Goal: Task Accomplishment & Management: Manage account settings

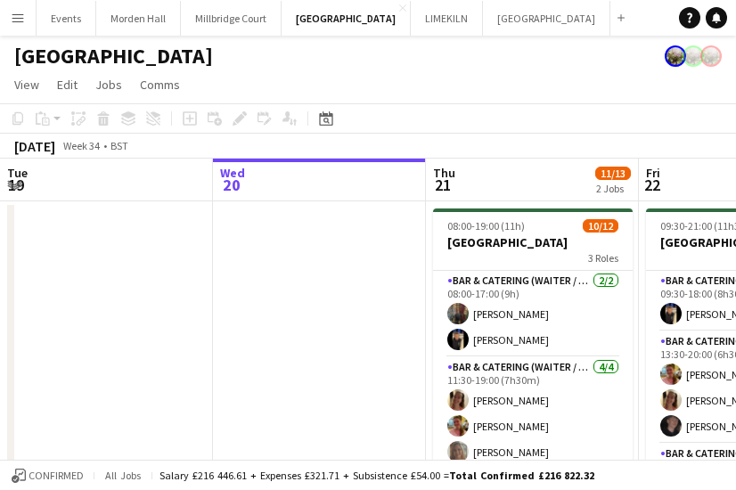
click at [15, 15] on app-icon "Menu" at bounding box center [18, 18] width 14 height 14
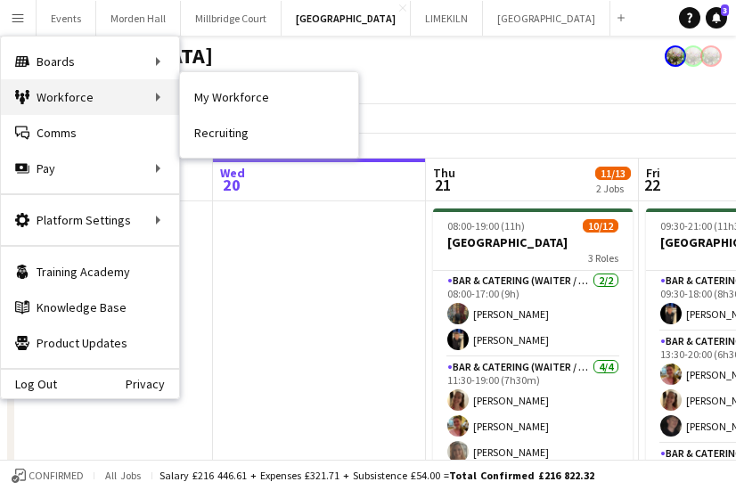
click at [57, 88] on div "Workforce Workforce" at bounding box center [90, 97] width 178 height 36
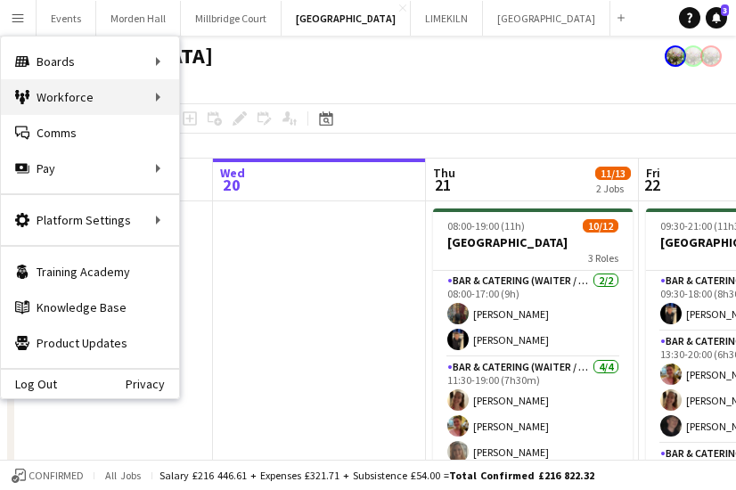
click at [155, 94] on div "Workforce Workforce" at bounding box center [90, 97] width 178 height 36
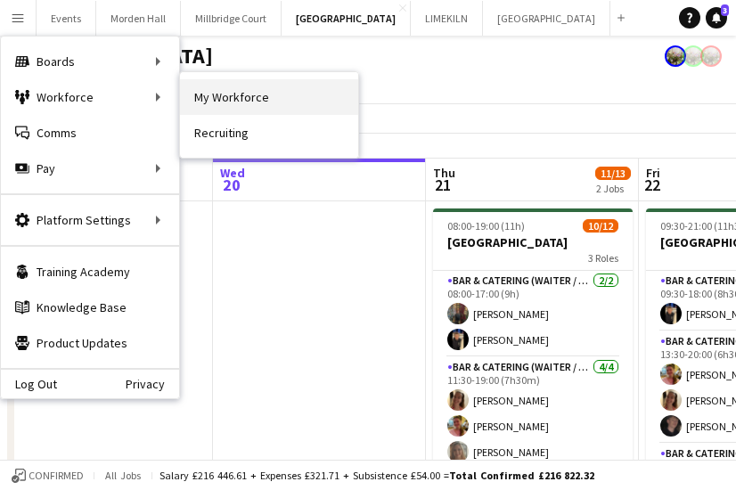
click at [209, 92] on link "My Workforce" at bounding box center [269, 97] width 178 height 36
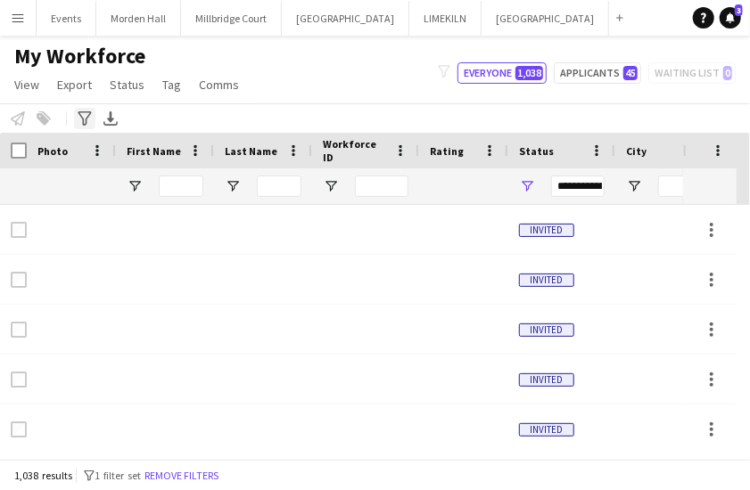
click at [81, 119] on icon "Advanced filters" at bounding box center [85, 118] width 14 height 14
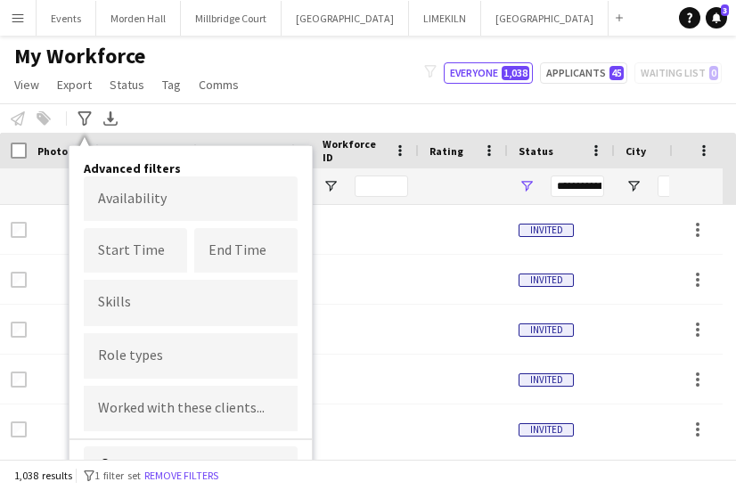
click at [285, 78] on div "My Workforce View Views Default view mena New Starter New view Update view Dele…" at bounding box center [368, 73] width 736 height 61
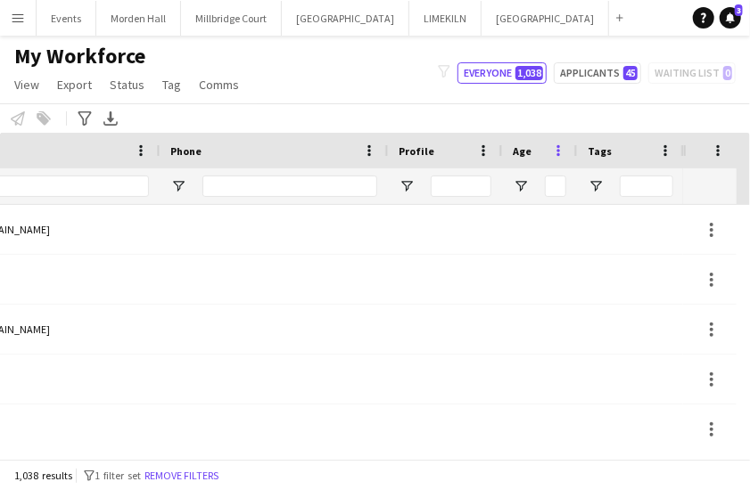
click at [552, 148] on span at bounding box center [558, 151] width 16 height 16
drag, startPoint x: 552, startPoint y: 148, endPoint x: 538, endPoint y: 152, distance: 13.8
click at [538, 152] on div "Age" at bounding box center [529, 150] width 32 height 27
click at [520, 184] on span "Open Filter Menu" at bounding box center [521, 186] width 16 height 16
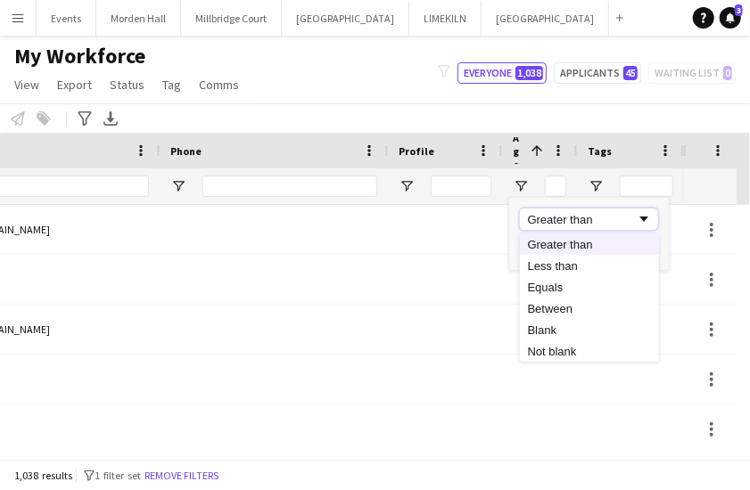
click at [577, 222] on div "Greater than" at bounding box center [582, 219] width 109 height 13
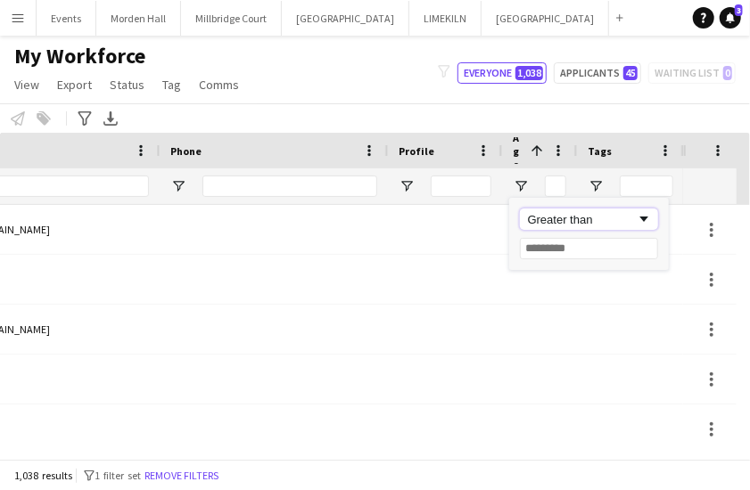
click at [577, 222] on div "Greater than" at bounding box center [582, 219] width 109 height 13
click at [570, 245] on input "Filter Value" at bounding box center [589, 248] width 138 height 21
type input "**"
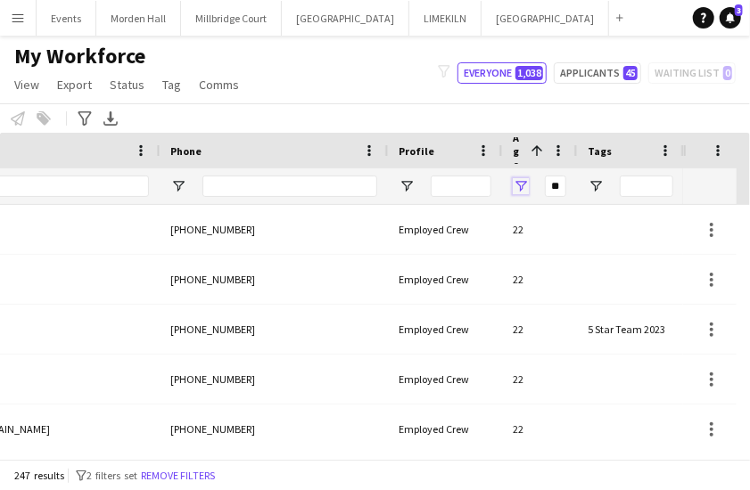
click at [519, 183] on span "Open Filter Menu" at bounding box center [521, 186] width 16 height 16
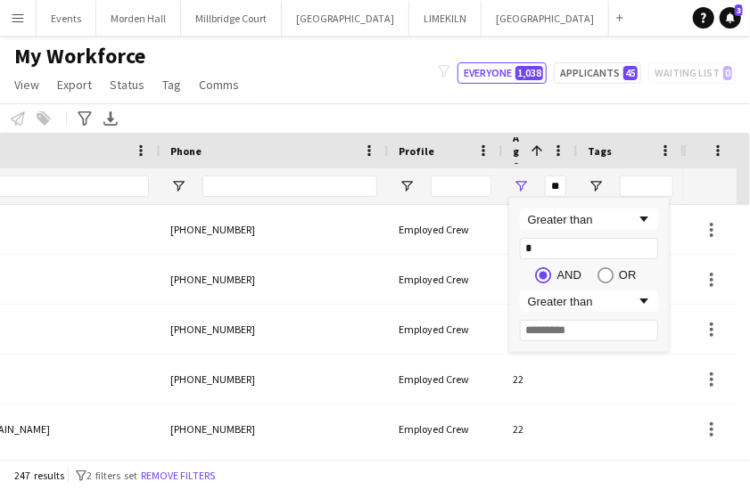
type input "**"
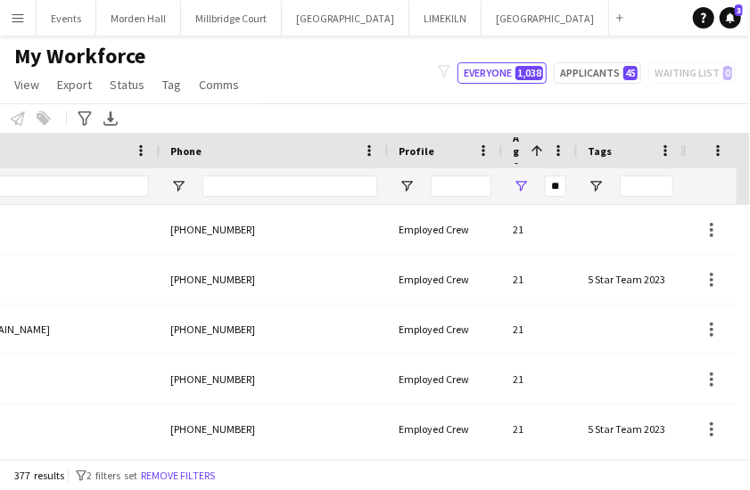
click at [519, 154] on span "Age" at bounding box center [518, 151] width 11 height 40
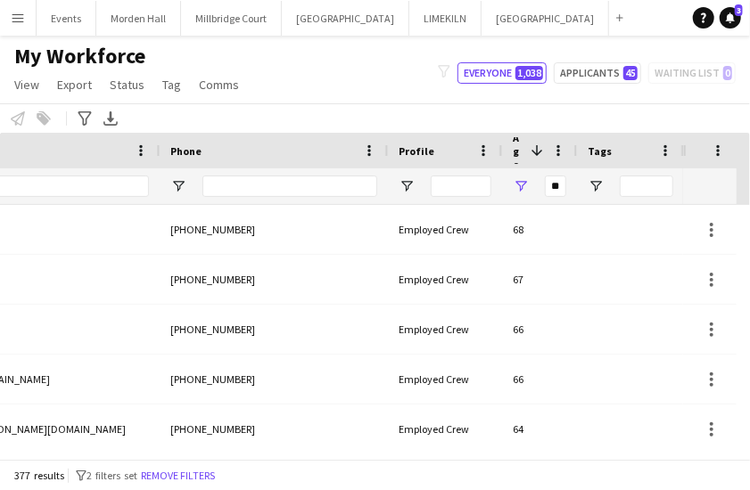
click at [538, 144] on span at bounding box center [537, 151] width 16 height 16
click at [527, 190] on span "Open Filter Menu" at bounding box center [521, 186] width 16 height 16
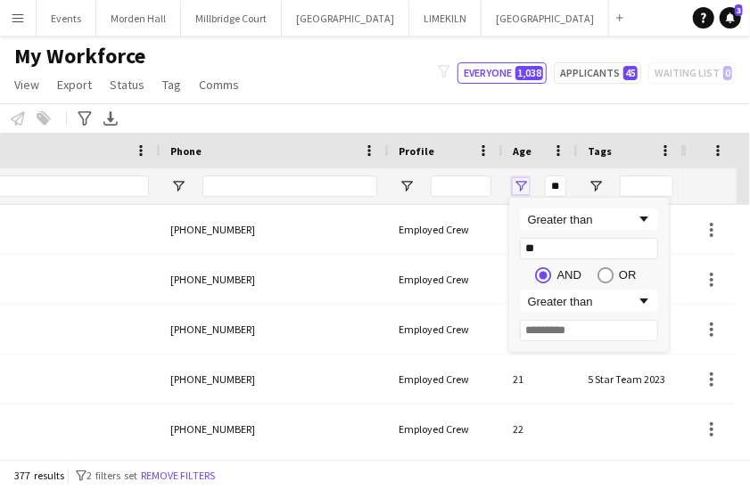
click at [525, 186] on span "Open Filter Menu" at bounding box center [521, 186] width 16 height 16
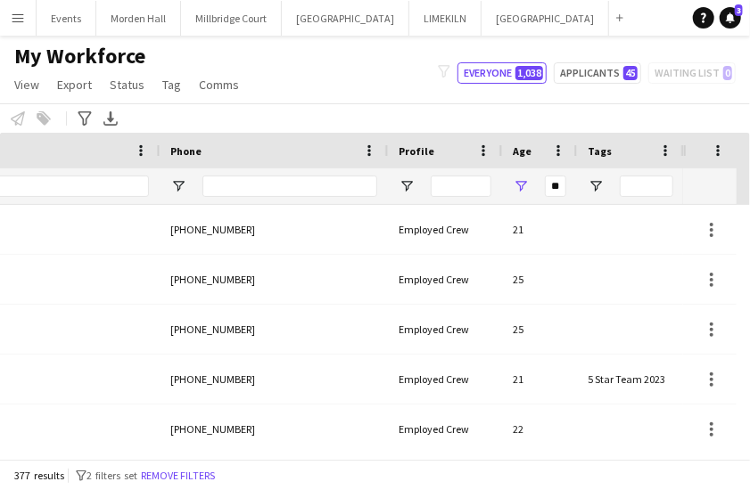
click at [702, 189] on div at bounding box center [709, 186] width 32 height 36
click at [714, 153] on span at bounding box center [717, 151] width 16 height 16
click at [679, 147] on div at bounding box center [682, 151] width 7 height 36
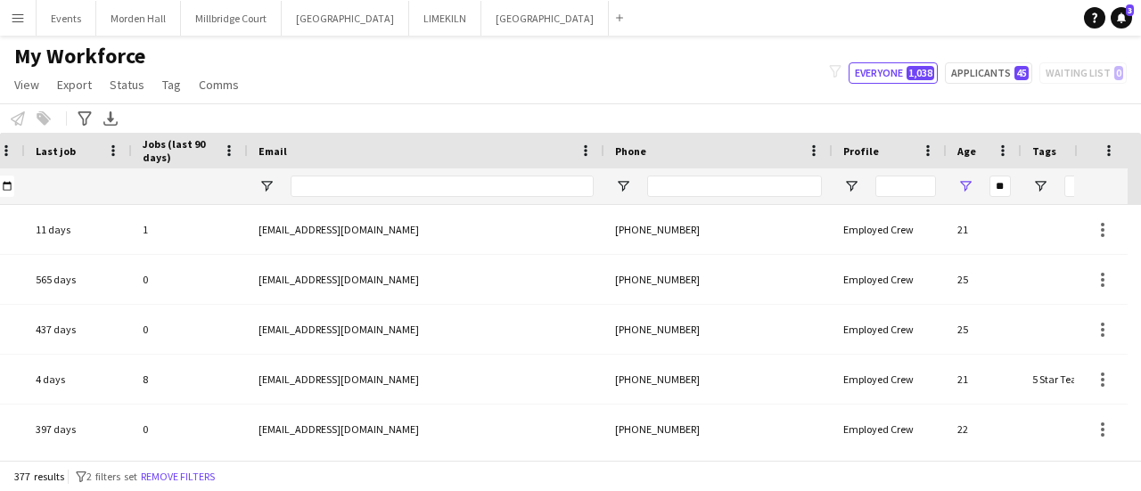
drag, startPoint x: 1071, startPoint y: 147, endPoint x: 1087, endPoint y: 148, distance: 16.1
click at [749, 148] on div "Workforce Details Email Phone Profile **" at bounding box center [570, 169] width 1141 height 72
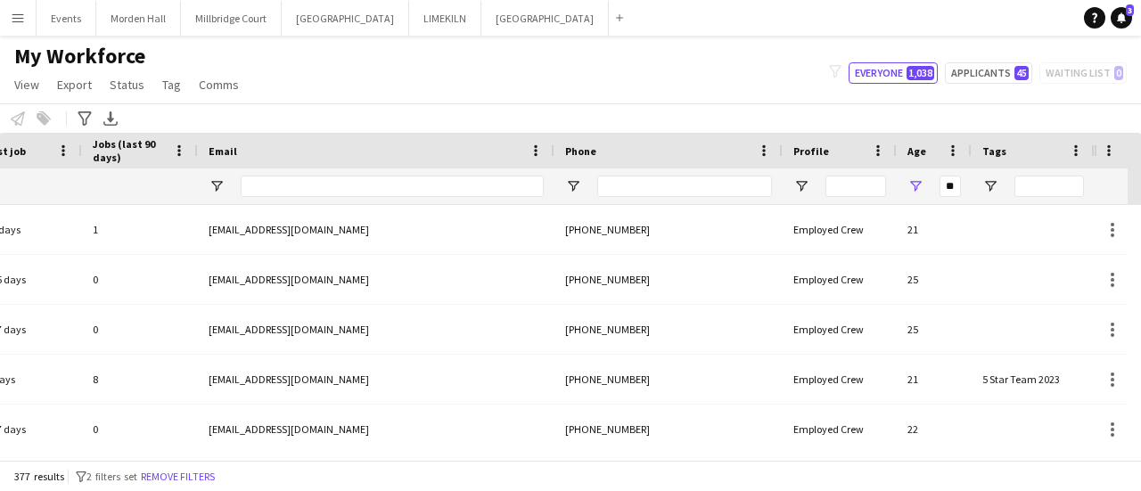
drag, startPoint x: 1073, startPoint y: 151, endPoint x: 1139, endPoint y: 244, distance: 114.5
click at [749, 244] on div "Workforce Details Email Phone Profile" at bounding box center [570, 296] width 1141 height 327
click at [749, 151] on span at bounding box center [1109, 151] width 16 height 16
click at [749, 143] on span at bounding box center [878, 151] width 16 height 16
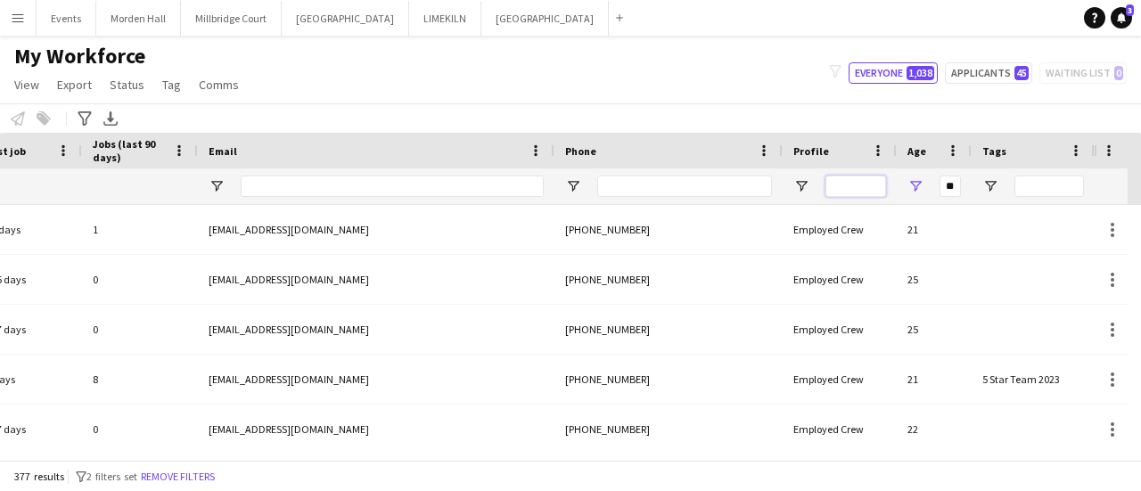
click at [749, 186] on input "Profile Filter Input" at bounding box center [855, 186] width 61 height 21
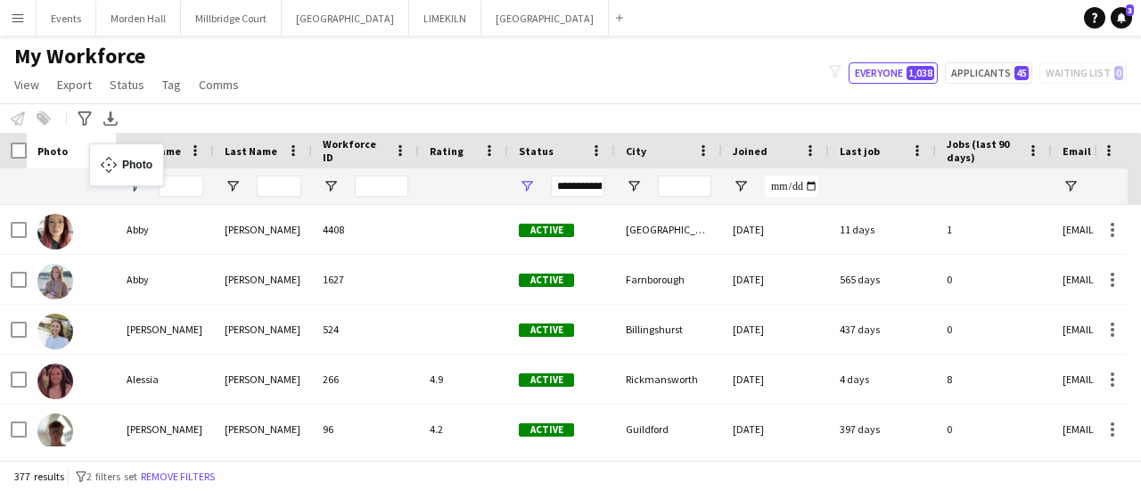
drag, startPoint x: 88, startPoint y: 149, endPoint x: 99, endPoint y: 155, distance: 12.4
click at [99, 155] on span at bounding box center [97, 151] width 16 height 16
click at [447, 193] on div at bounding box center [464, 186] width 68 height 36
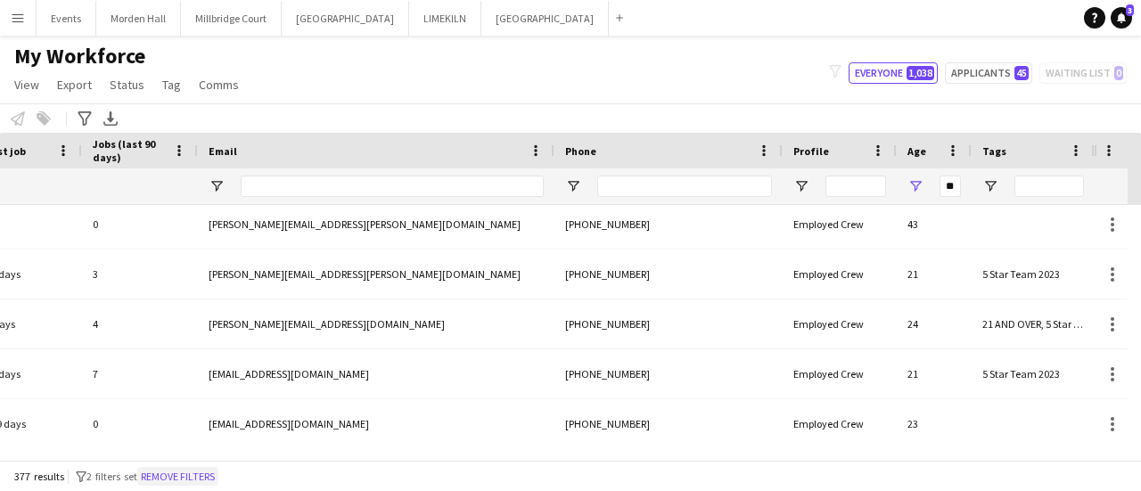
click at [188, 482] on button "Remove filters" at bounding box center [177, 477] width 81 height 20
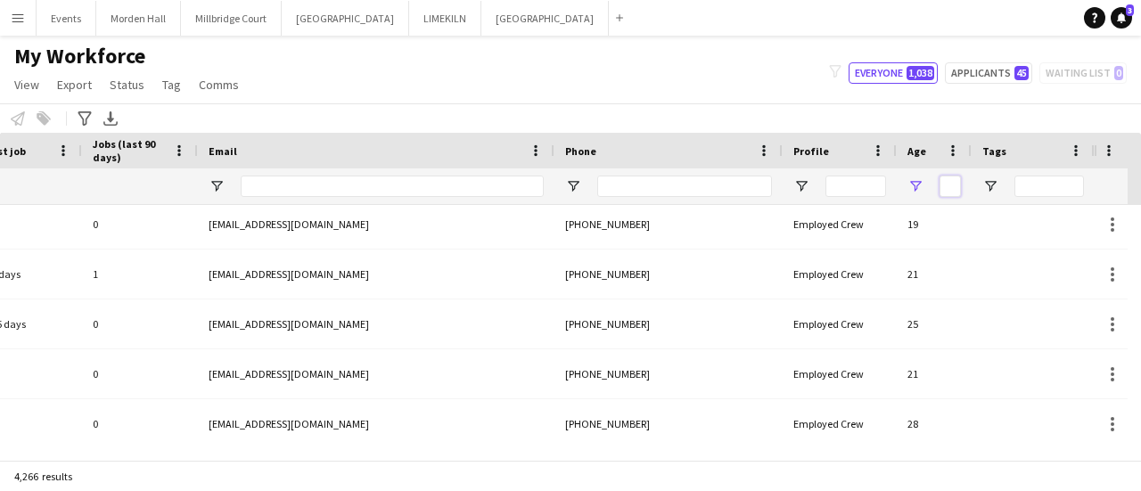
drag, startPoint x: 939, startPoint y: 180, endPoint x: 910, endPoint y: 181, distance: 29.4
click at [749, 181] on div at bounding box center [934, 186] width 75 height 36
click at [749, 181] on span "Open Filter Menu" at bounding box center [915, 186] width 16 height 16
type input "*"
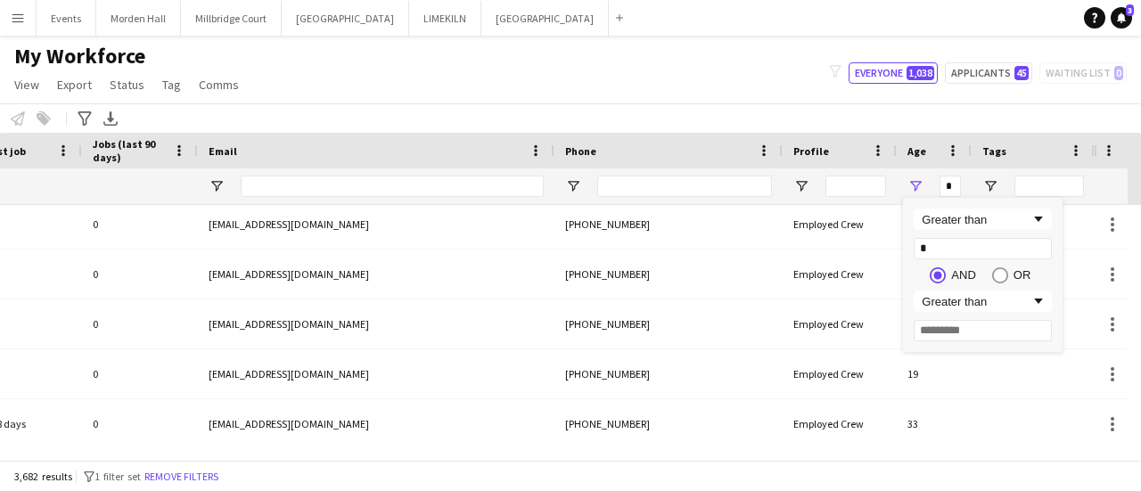
type input "**"
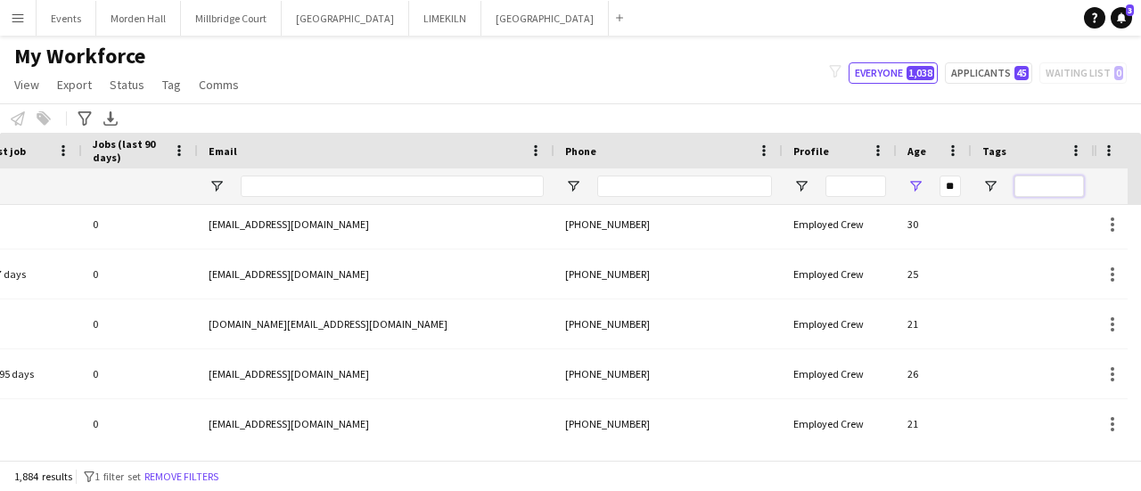
click at [749, 181] on input "Tags Filter Input" at bounding box center [1049, 186] width 70 height 21
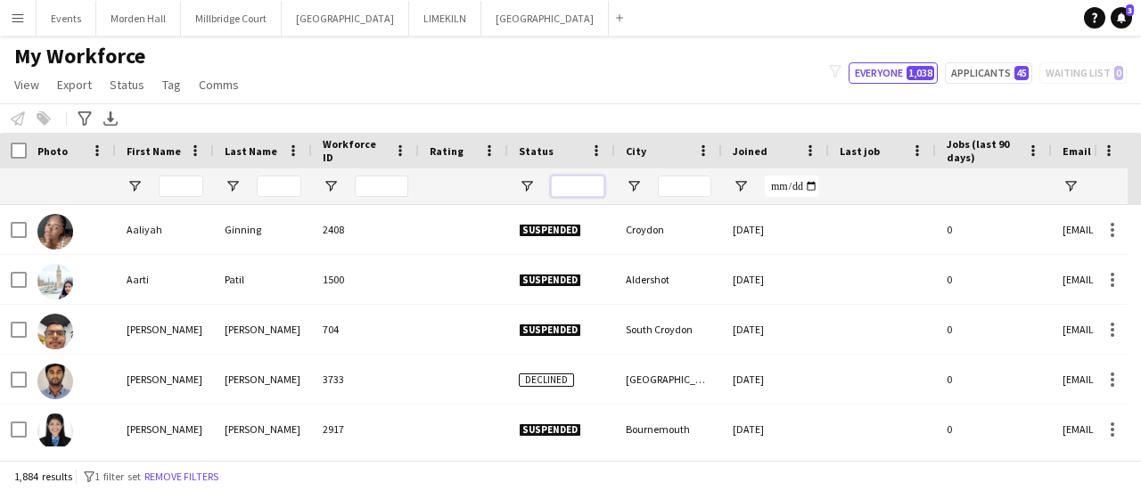
click at [578, 178] on input "Status Filter Input" at bounding box center [577, 186] width 53 height 21
click at [528, 186] on span "Open Filter Menu" at bounding box center [527, 186] width 16 height 16
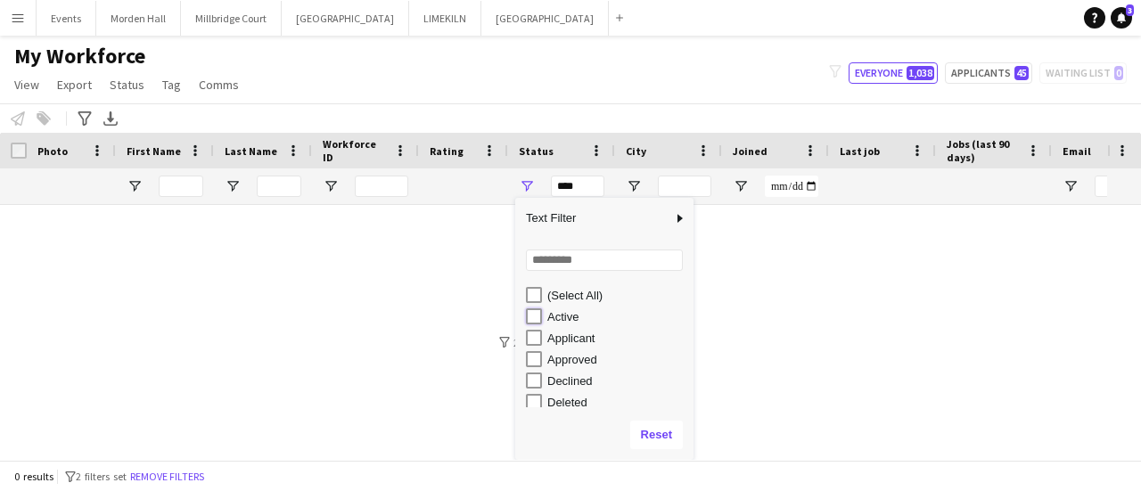
type input "**********"
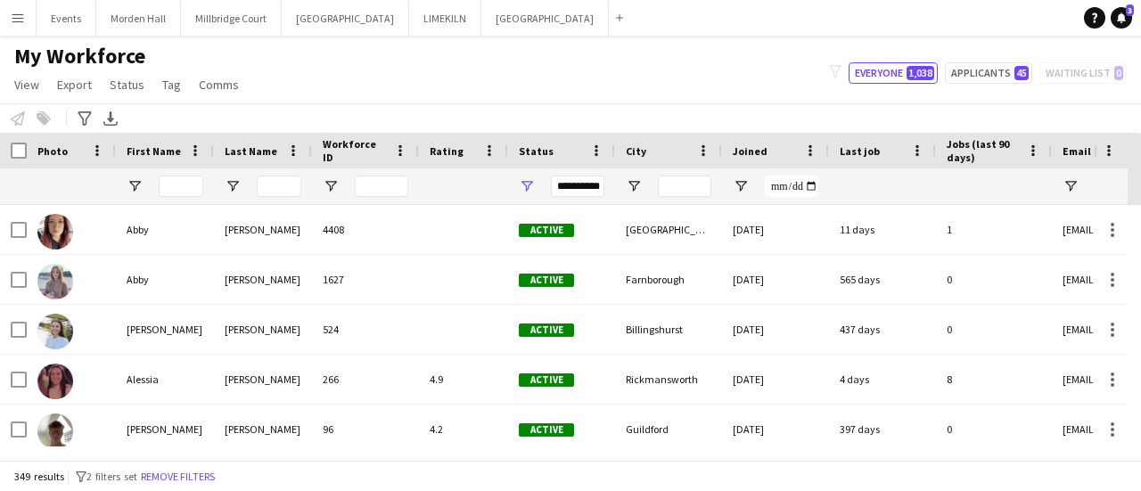
click at [456, 161] on div "Rating" at bounding box center [453, 150] width 46 height 27
click at [456, 161] on div "Rating 1" at bounding box center [453, 150] width 46 height 27
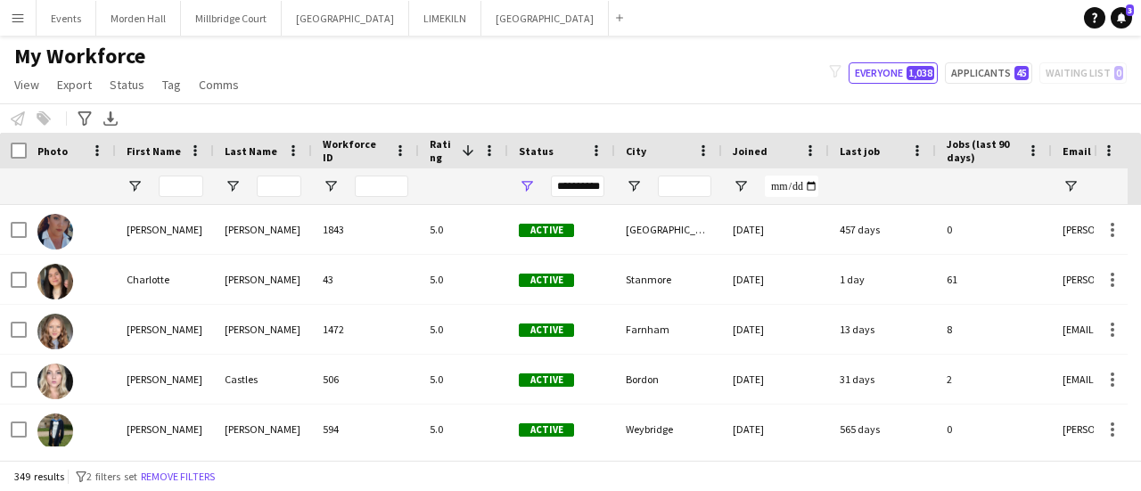
click at [456, 161] on div "Rating 1" at bounding box center [453, 150] width 46 height 27
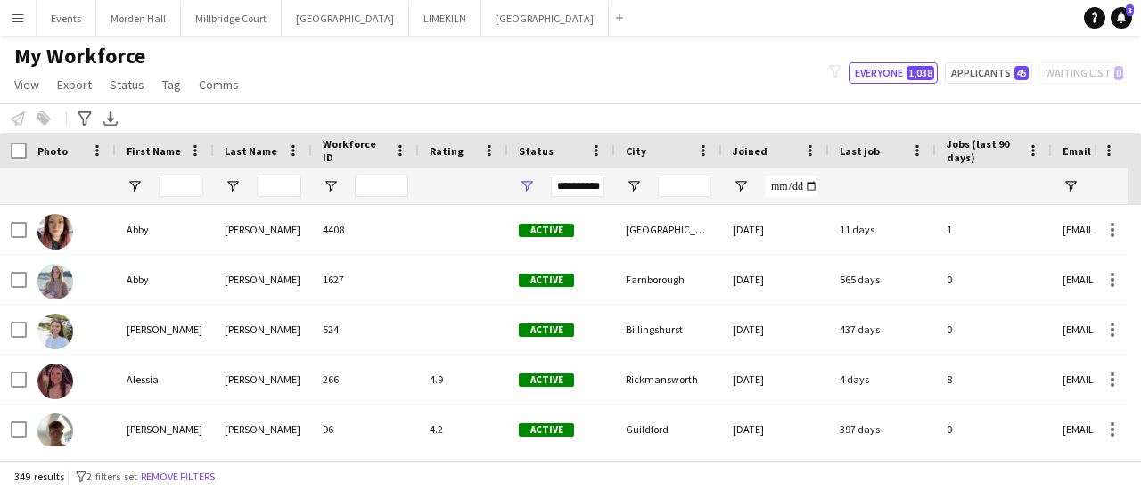
click at [456, 161] on div "Rating" at bounding box center [453, 150] width 46 height 27
click at [446, 146] on span "Rating" at bounding box center [442, 150] width 25 height 27
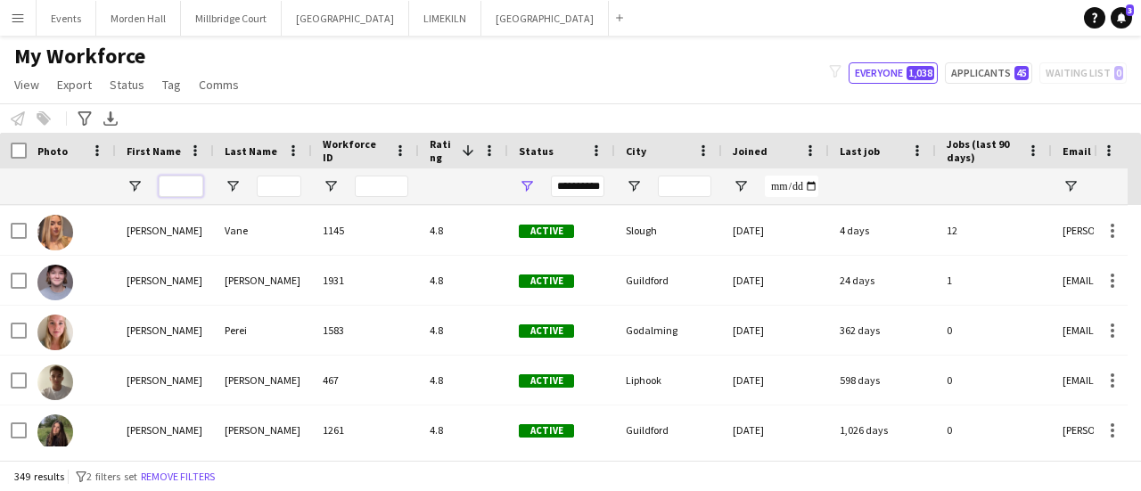
click at [182, 184] on input "First Name Filter Input" at bounding box center [181, 186] width 45 height 21
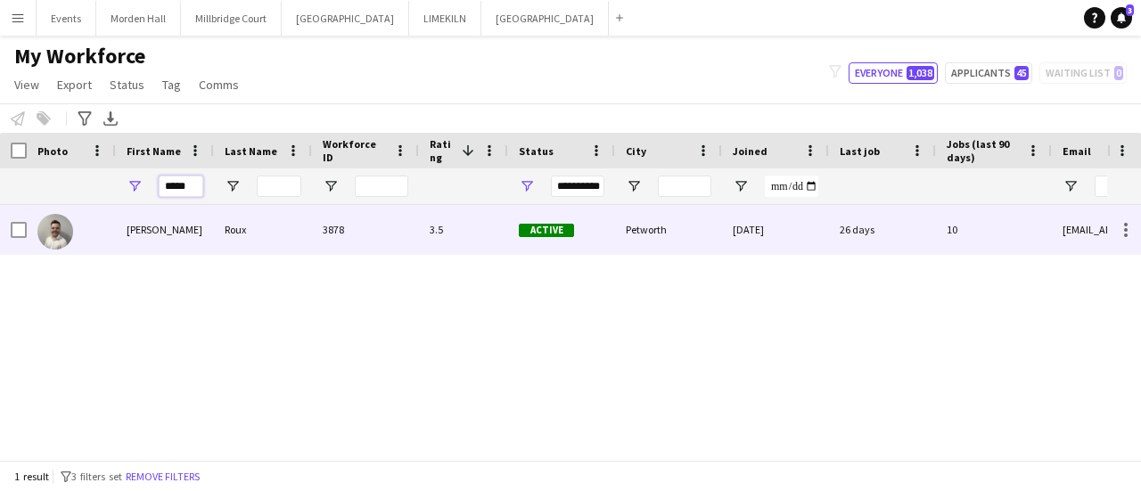
type input "*****"
click at [451, 231] on div "3.5" at bounding box center [463, 229] width 89 height 49
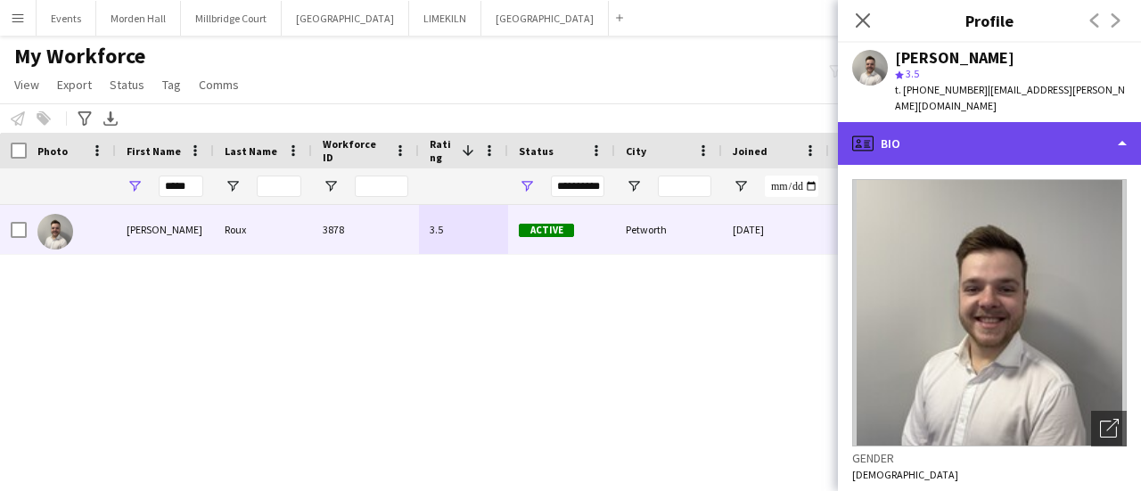
click at [749, 147] on div "profile Bio" at bounding box center [989, 143] width 303 height 43
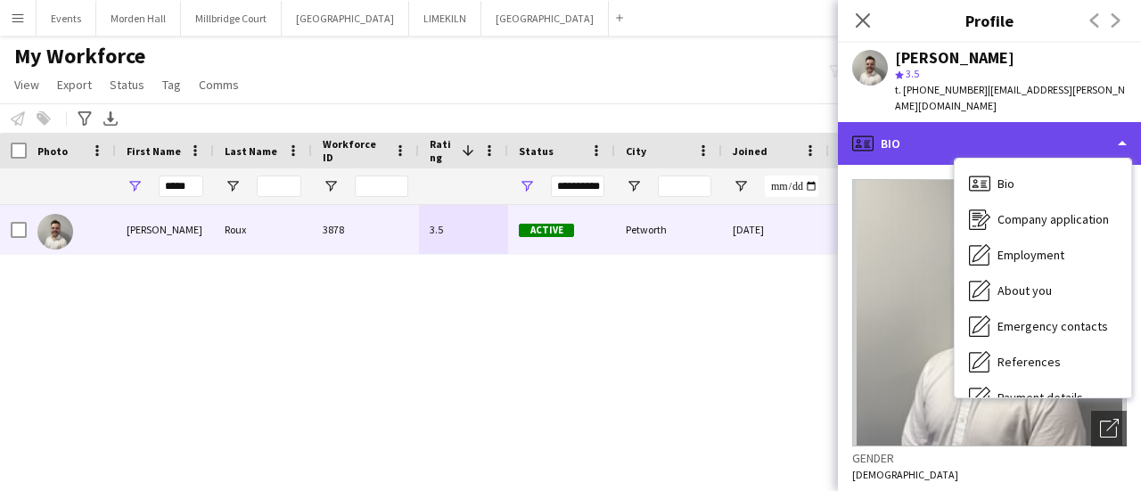
click at [749, 122] on div "profile Bio" at bounding box center [989, 143] width 303 height 43
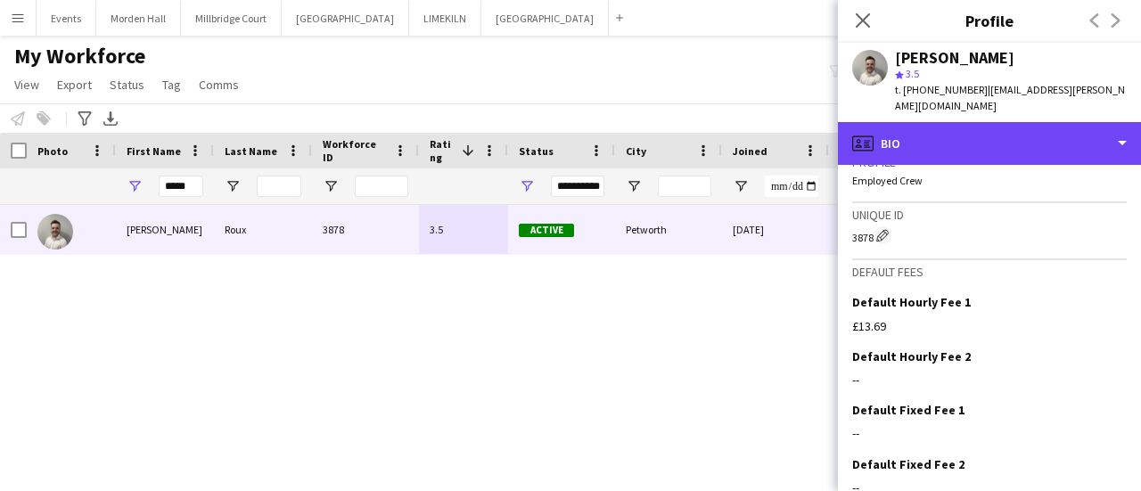
scroll to position [948, 0]
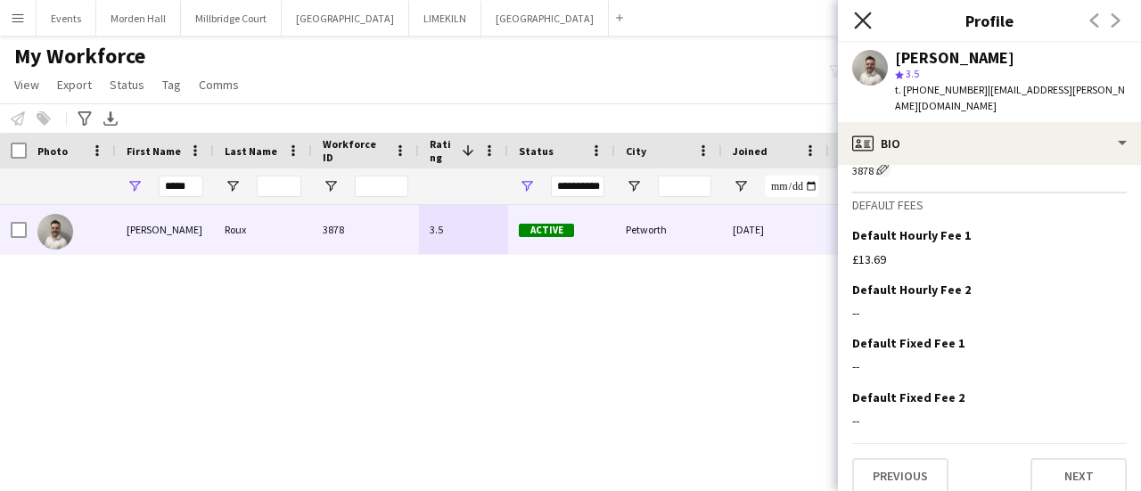
click at [749, 24] on icon at bounding box center [862, 20] width 17 height 17
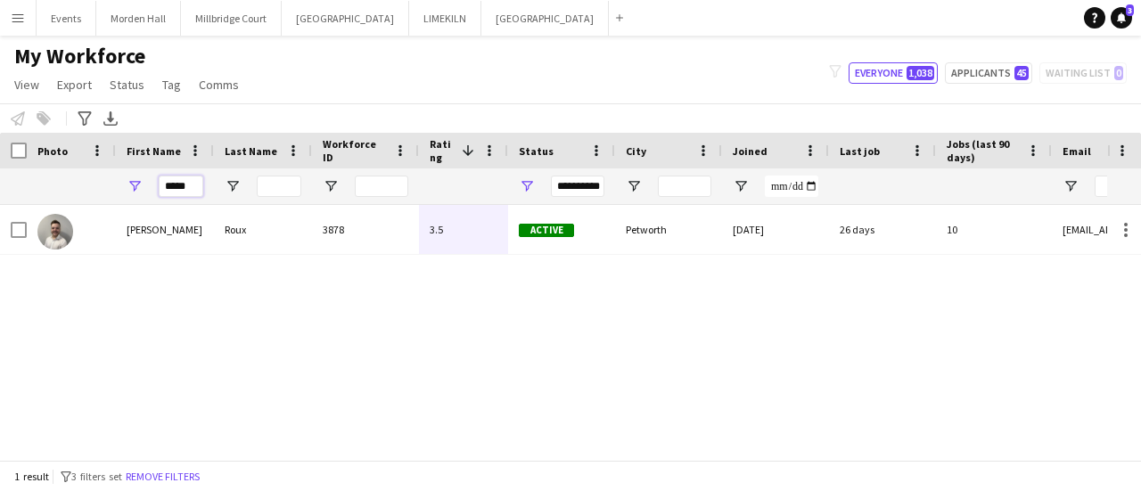
click at [193, 186] on input "*****" at bounding box center [181, 186] width 45 height 21
click at [139, 188] on span "Open Filter Menu" at bounding box center [135, 186] width 16 height 16
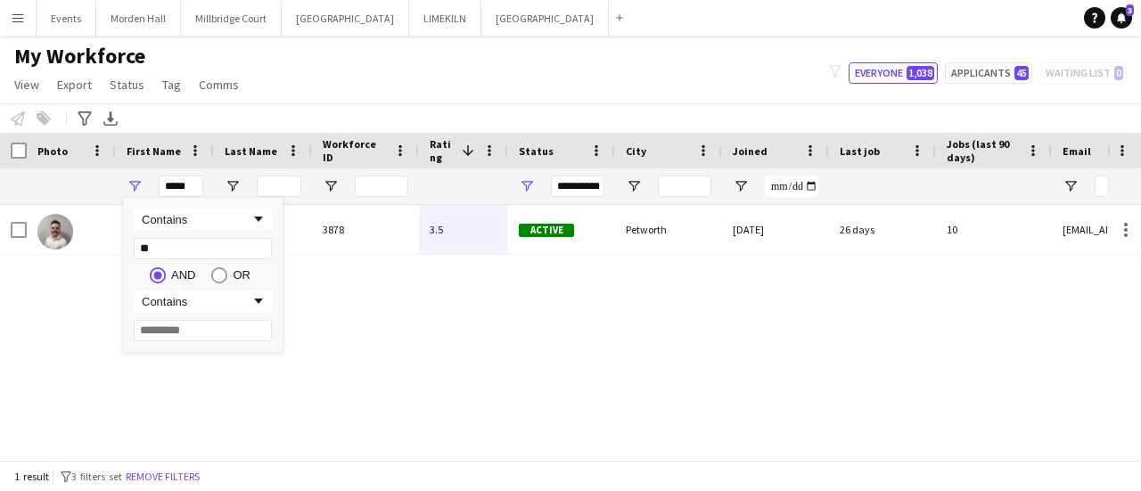
type input "*"
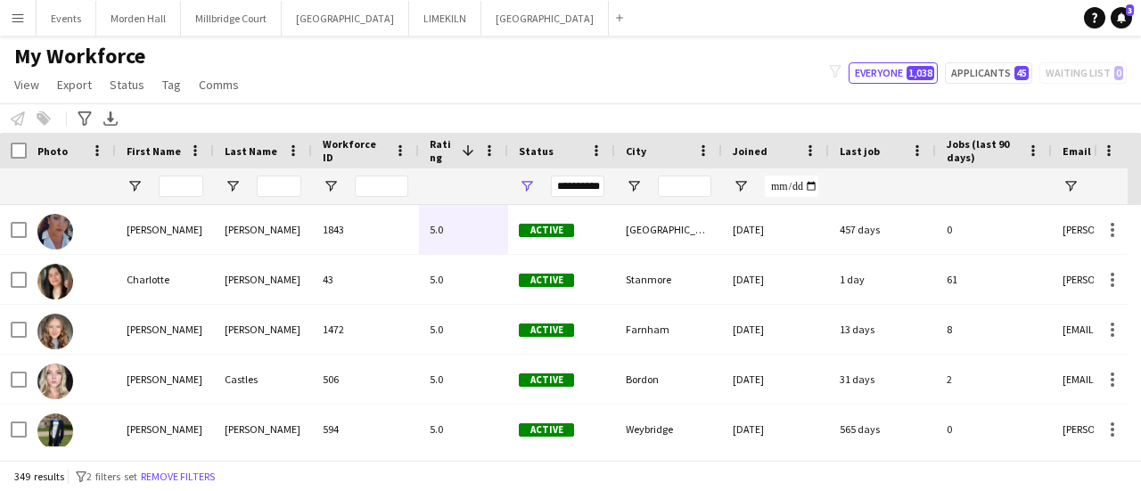
click at [103, 184] on div at bounding box center [71, 186] width 68 height 36
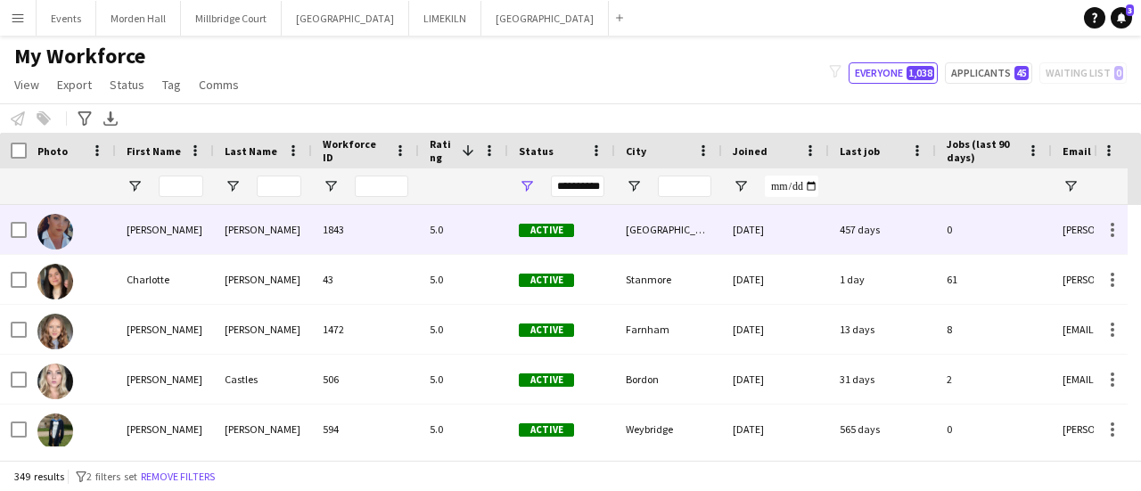
click at [344, 237] on div "1843" at bounding box center [365, 229] width 107 height 49
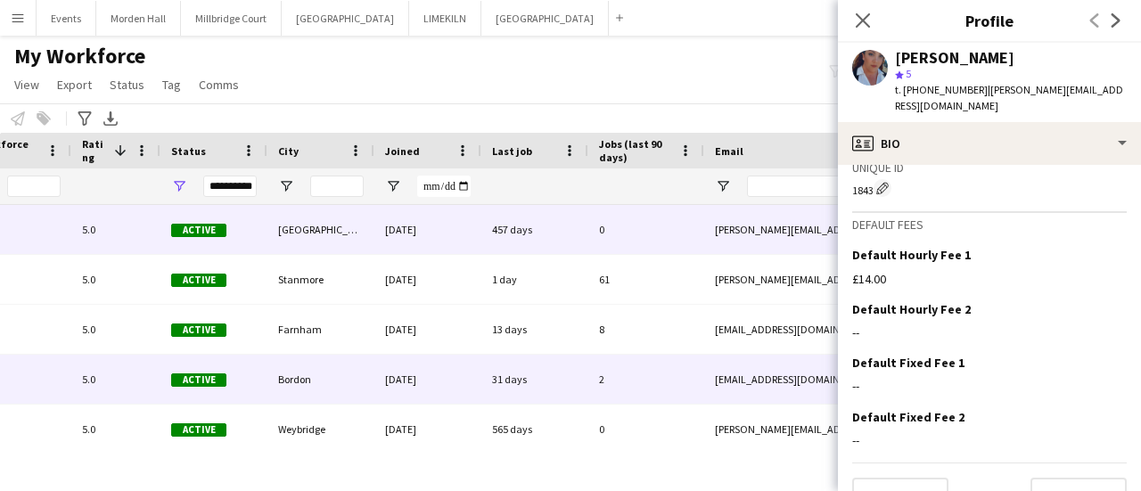
scroll to position [0, 427]
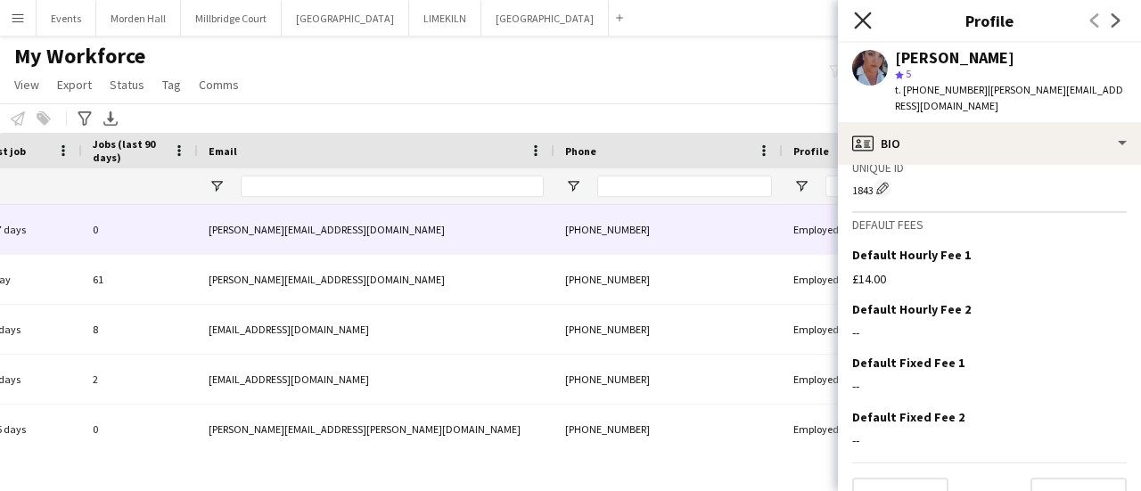
click at [749, 21] on icon at bounding box center [862, 20] width 17 height 17
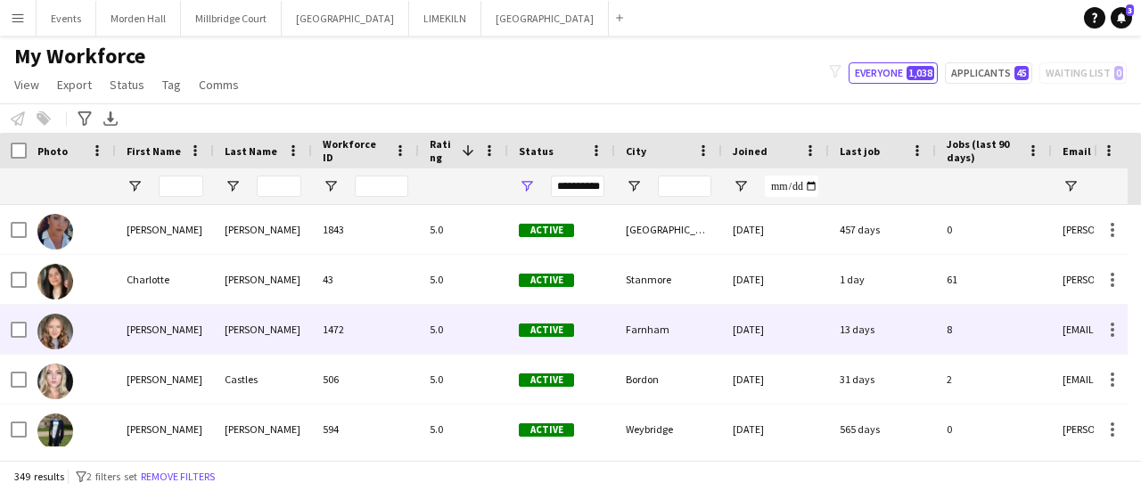
click at [262, 327] on div "[PERSON_NAME]" at bounding box center [263, 329] width 98 height 49
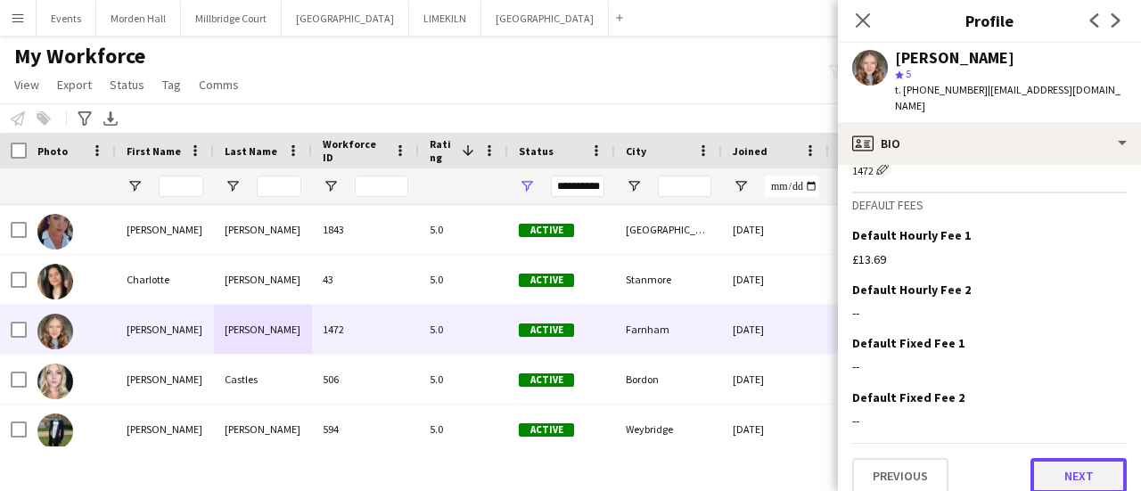
click at [749, 458] on button "Next" at bounding box center [1078, 476] width 96 height 36
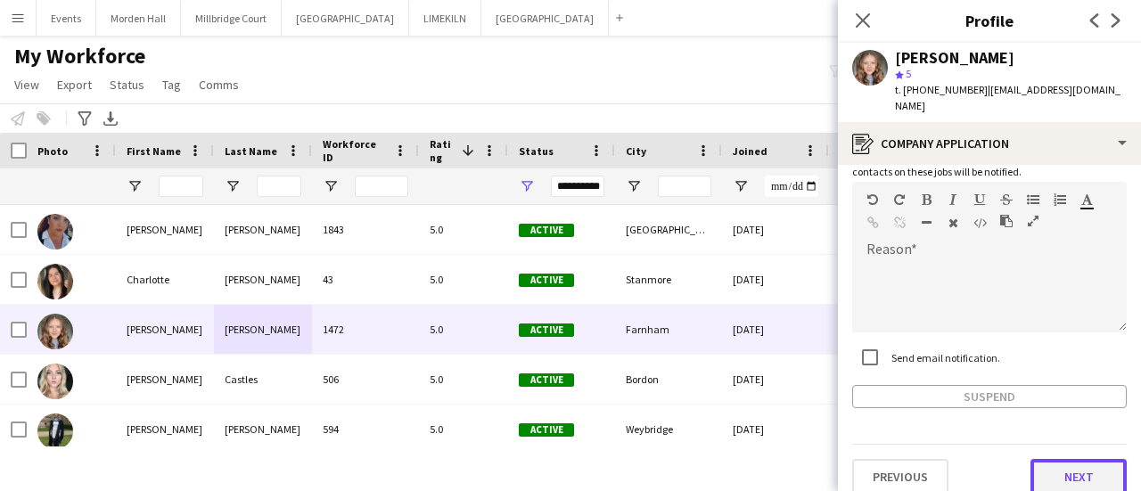
click at [749, 459] on button "Next" at bounding box center [1078, 477] width 96 height 36
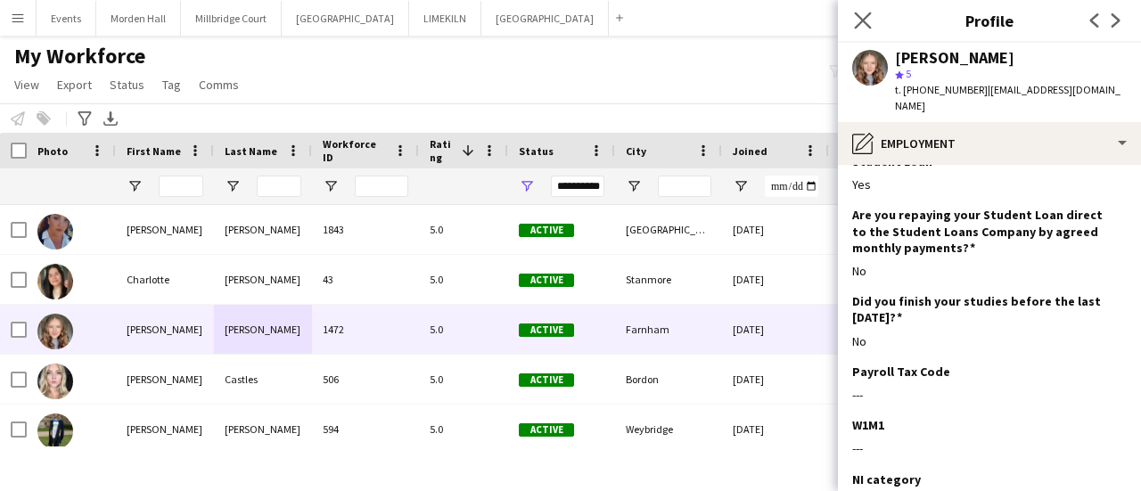
click at [749, 10] on app-icon "Close pop-in" at bounding box center [863, 21] width 26 height 26
